Goal: Information Seeking & Learning: Learn about a topic

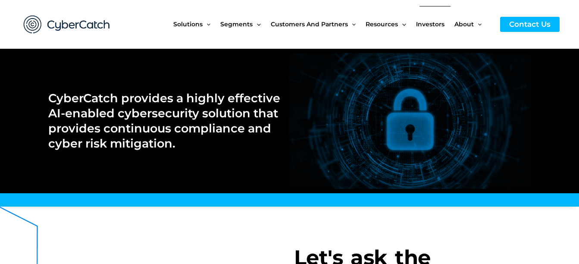
click at [424, 23] on span "Investors" at bounding box center [430, 24] width 28 height 36
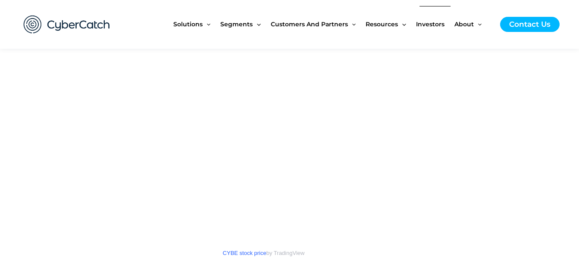
scroll to position [1164, 0]
click at [431, 23] on span "Investors" at bounding box center [430, 24] width 28 height 36
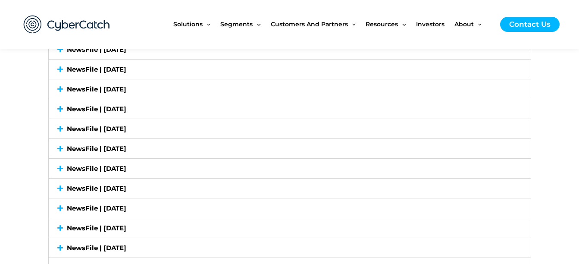
scroll to position [1509, 0]
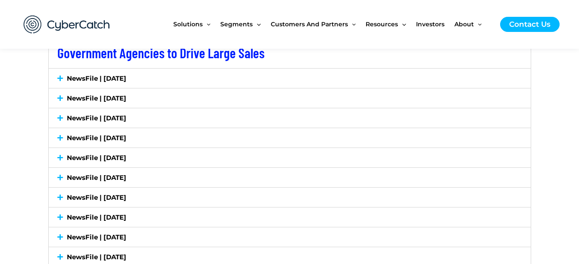
click at [126, 78] on link "NewsFile | [DATE]" at bounding box center [96, 78] width 59 height 8
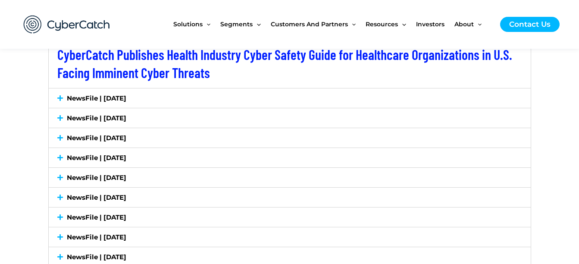
click at [123, 100] on link "NewsFile | [DATE]" at bounding box center [96, 98] width 59 height 8
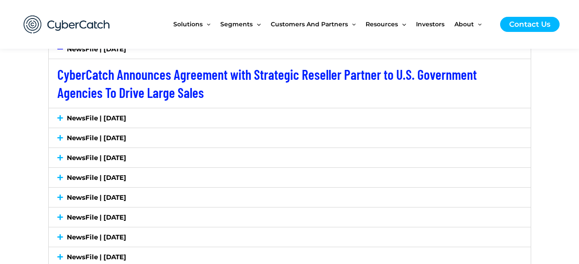
click at [125, 117] on link "NewsFile | [DATE]" at bounding box center [96, 118] width 59 height 8
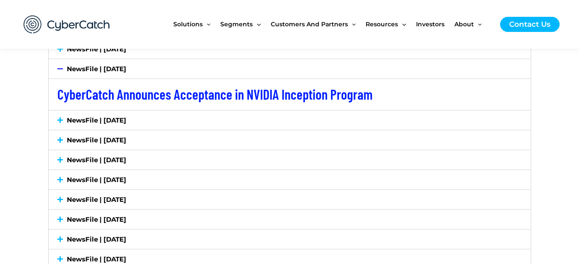
click at [125, 117] on link "NewsFile | [DATE]" at bounding box center [96, 120] width 59 height 8
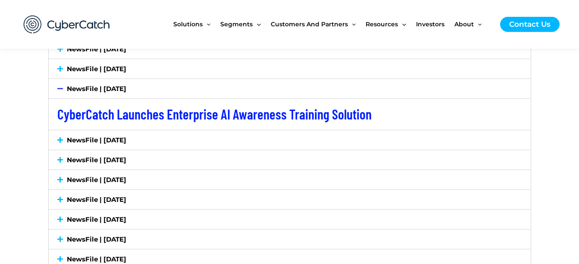
click at [124, 139] on link "NewsFile | [DATE]" at bounding box center [96, 140] width 59 height 8
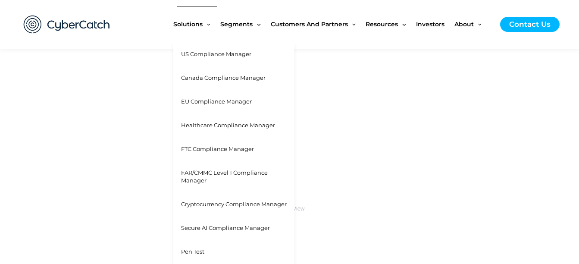
scroll to position [1207, 0]
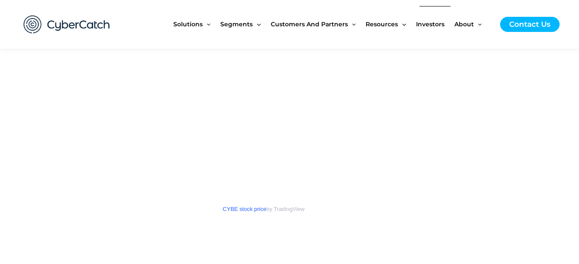
click at [436, 25] on span "Investors" at bounding box center [430, 24] width 28 height 36
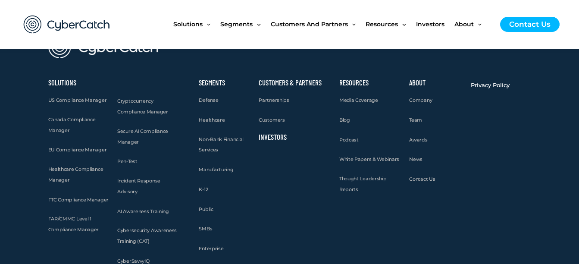
scroll to position [2672, 0]
